Goal: Task Accomplishment & Management: Manage account settings

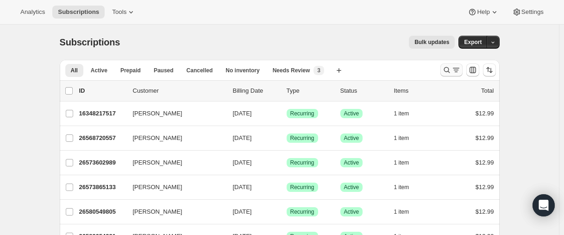
click at [446, 67] on icon "Search and filter results" at bounding box center [446, 69] width 9 height 9
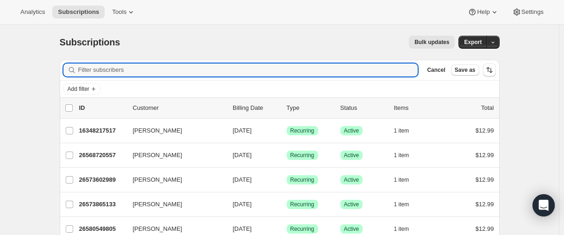
paste input "[PERSON_NAME][EMAIL_ADDRESS][DOMAIN_NAME]"
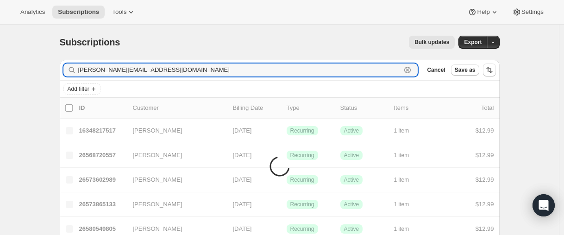
type input "[PERSON_NAME][EMAIL_ADDRESS][DOMAIN_NAME]"
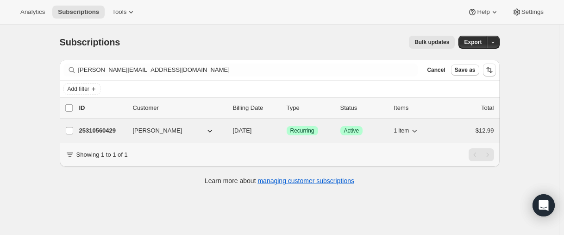
click at [99, 128] on p "25310560429" at bounding box center [102, 130] width 46 height 9
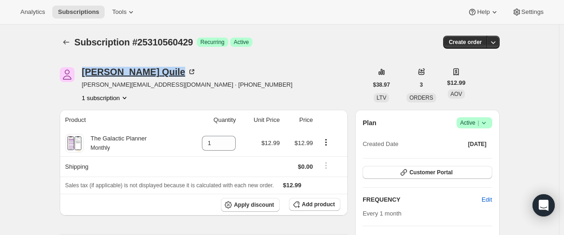
drag, startPoint x: 81, startPoint y: 73, endPoint x: 147, endPoint y: 69, distance: 65.4
click at [147, 69] on div "[PERSON_NAME] [PERSON_NAME][EMAIL_ADDRESS][DOMAIN_NAME] · [PHONE_NUMBER] 1 subs…" at bounding box center [214, 84] width 308 height 35
copy div "[PERSON_NAME]"
